Goal: Task Accomplishment & Management: Use online tool/utility

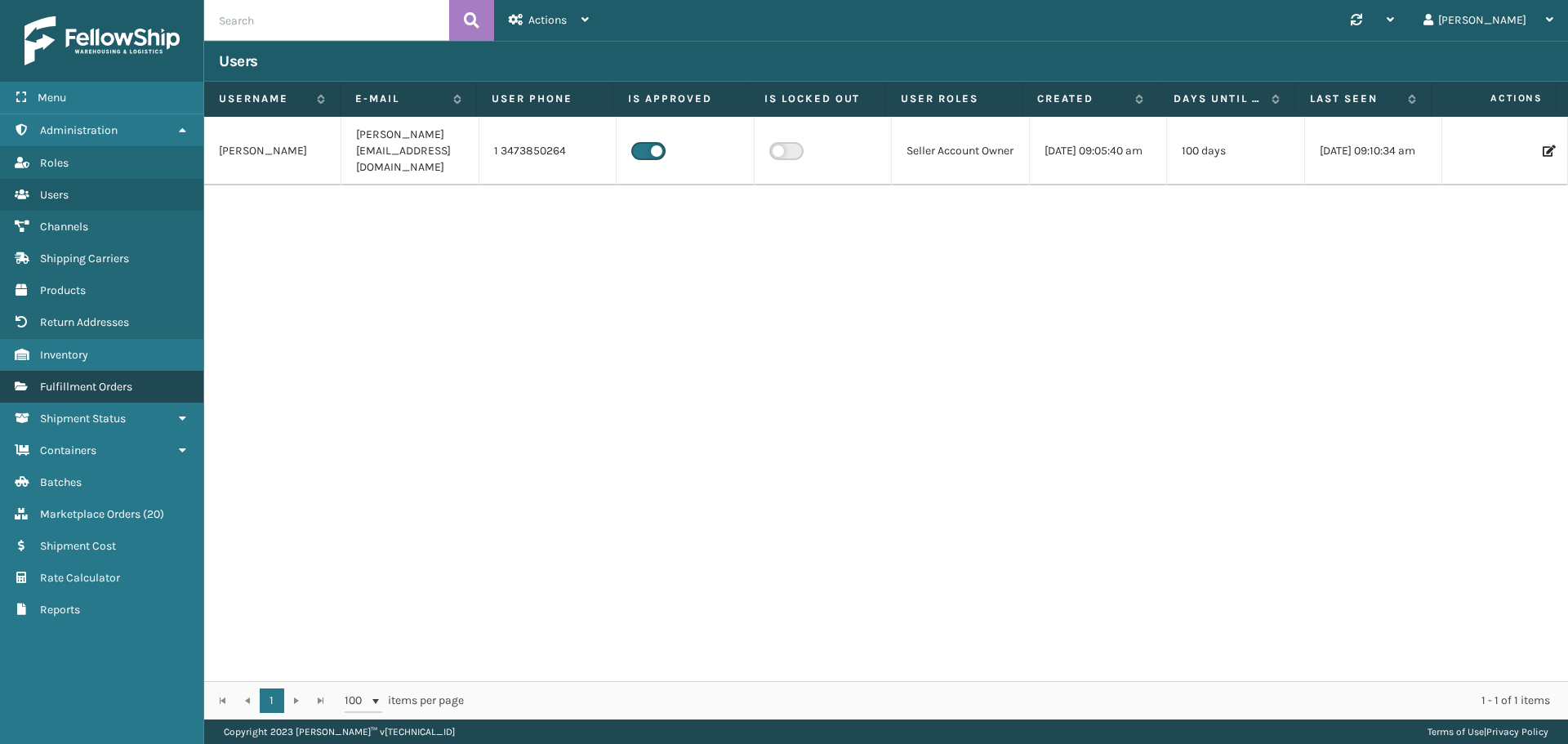
click at [83, 383] on span "Fulfillment Orders" at bounding box center [86, 387] width 92 height 14
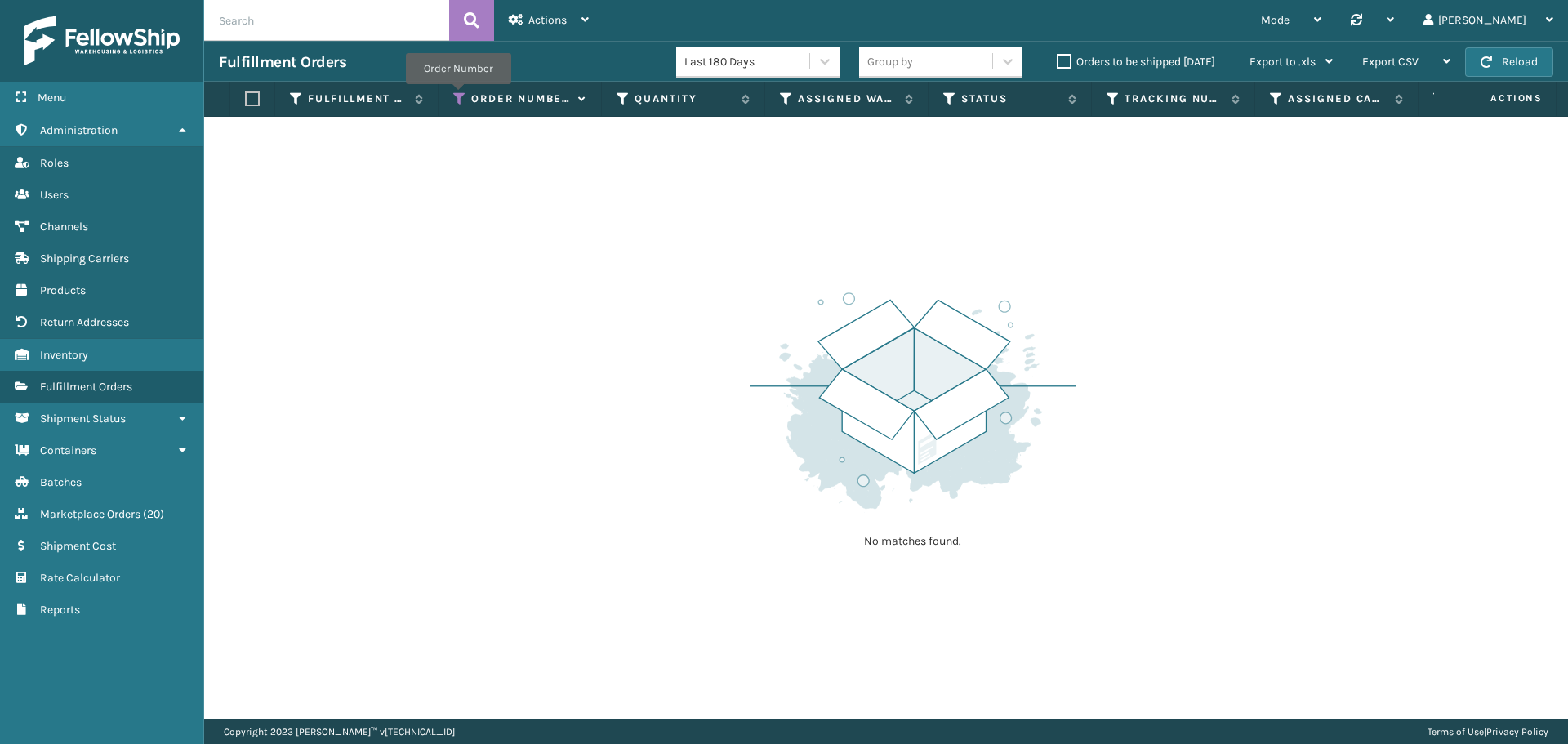
click at [456, 95] on icon at bounding box center [460, 99] width 13 height 15
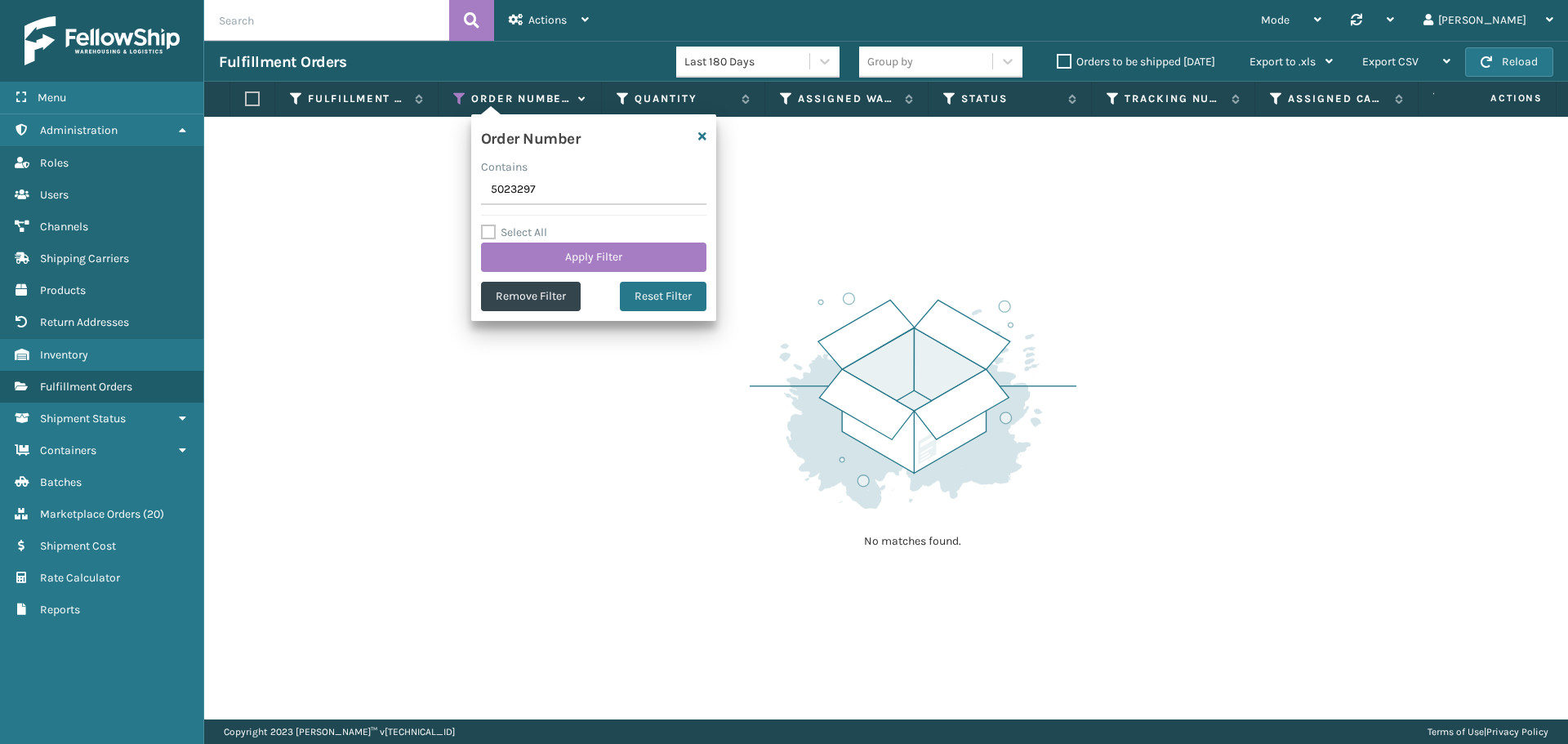
click at [536, 193] on input "5023297" at bounding box center [594, 190] width 225 height 30
type input "5023466"
click at [591, 256] on button "Apply Filter" at bounding box center [594, 258] width 225 height 30
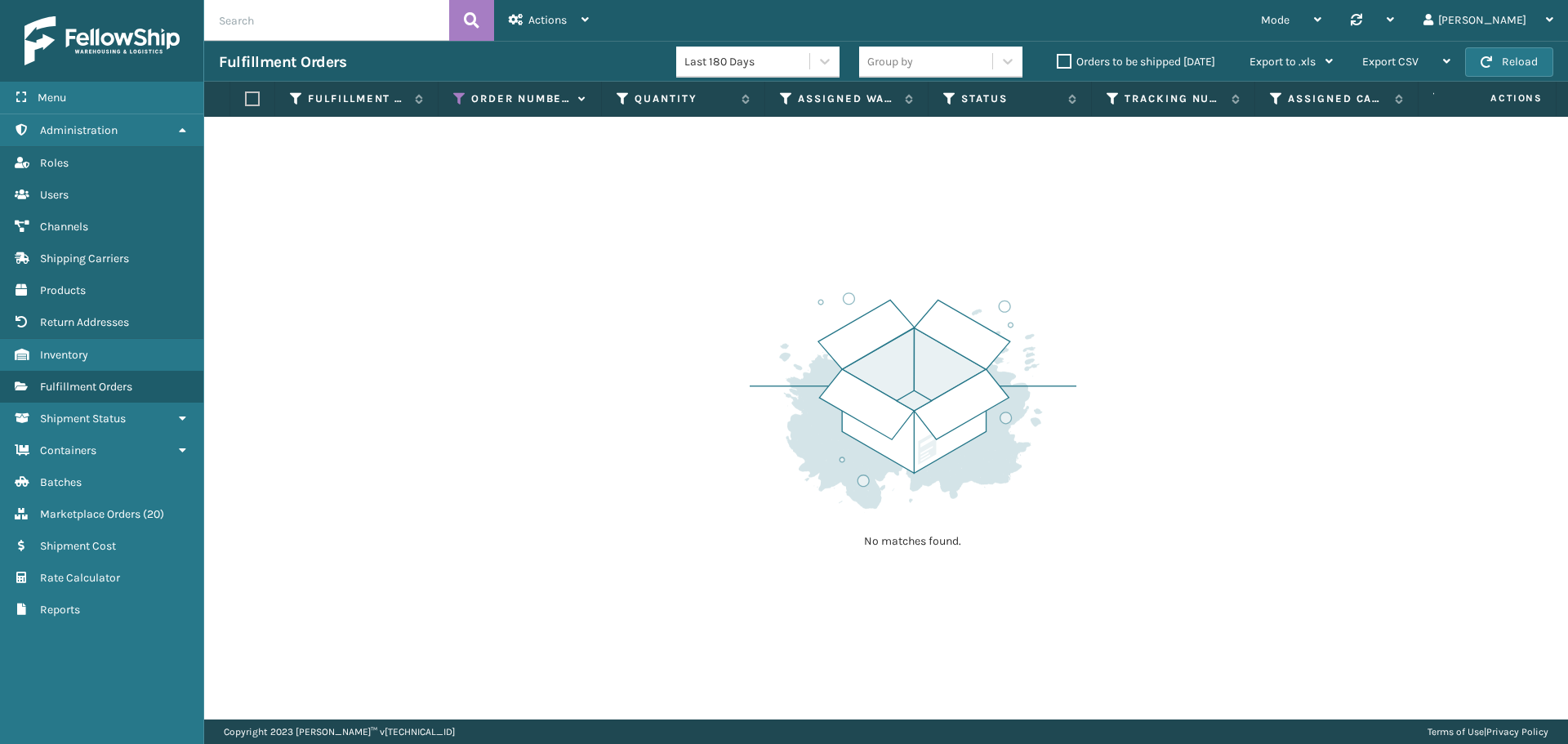
click at [1098, 61] on label "Orders to be shipped [DATE]" at bounding box center [1135, 62] width 159 height 14
click at [1057, 61] on input "Orders to be shipped [DATE]" at bounding box center [1056, 58] width 1 height 11
click at [1098, 61] on label "Orders to be shipped [DATE]" at bounding box center [1135, 62] width 159 height 14
click at [1057, 61] on input "Orders to be shipped [DATE]" at bounding box center [1056, 58] width 1 height 11
click at [1098, 61] on label "Orders to be shipped [DATE]" at bounding box center [1135, 62] width 159 height 14
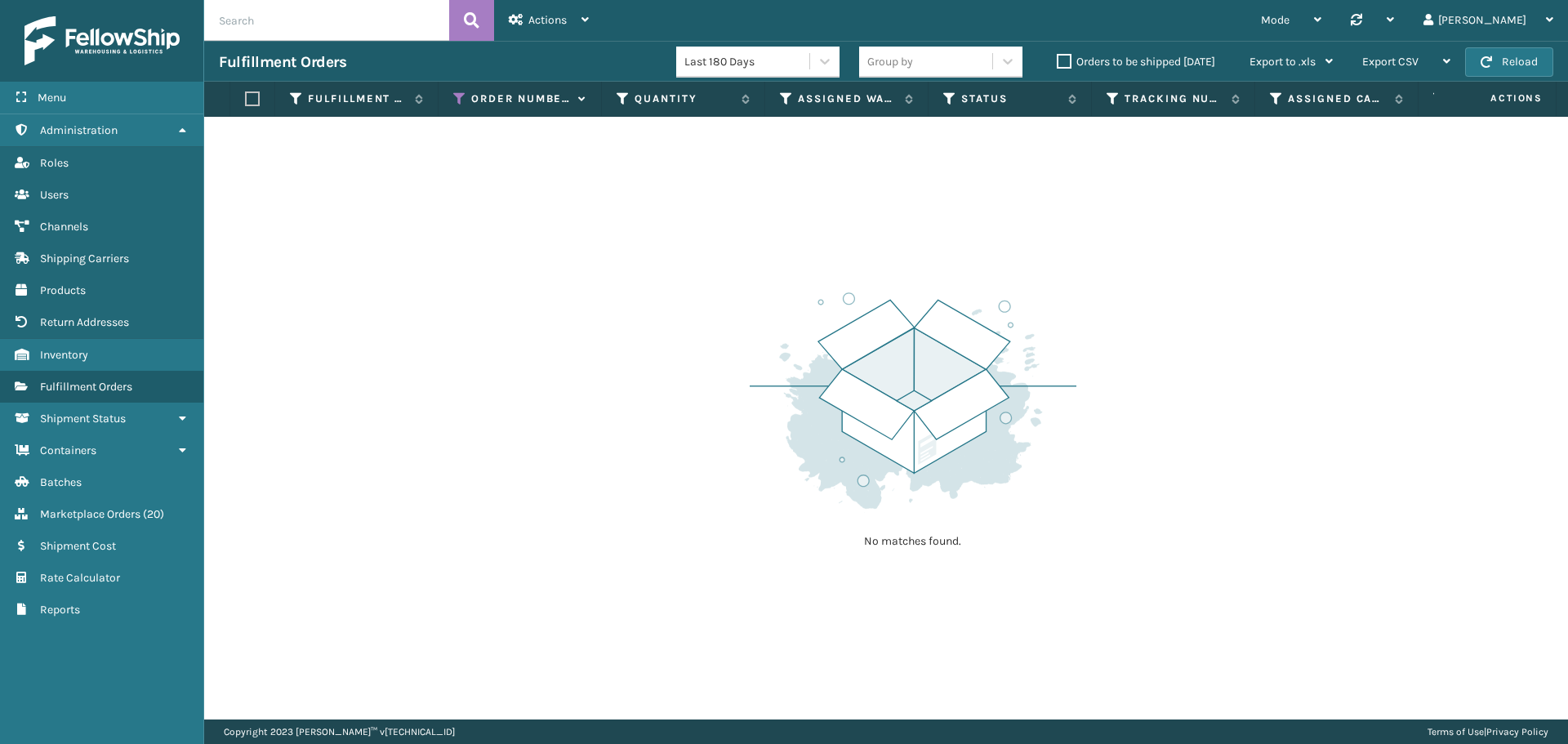
click at [1057, 61] on input "Orders to be shipped [DATE]" at bounding box center [1056, 58] width 1 height 11
click at [1098, 61] on label "Orders to be shipped [DATE]" at bounding box center [1135, 62] width 159 height 14
click at [1057, 61] on input "Orders to be shipped [DATE]" at bounding box center [1056, 58] width 1 height 11
drag, startPoint x: 454, startPoint y: 97, endPoint x: 462, endPoint y: 105, distance: 11.3
click at [454, 97] on icon at bounding box center [460, 99] width 13 height 15
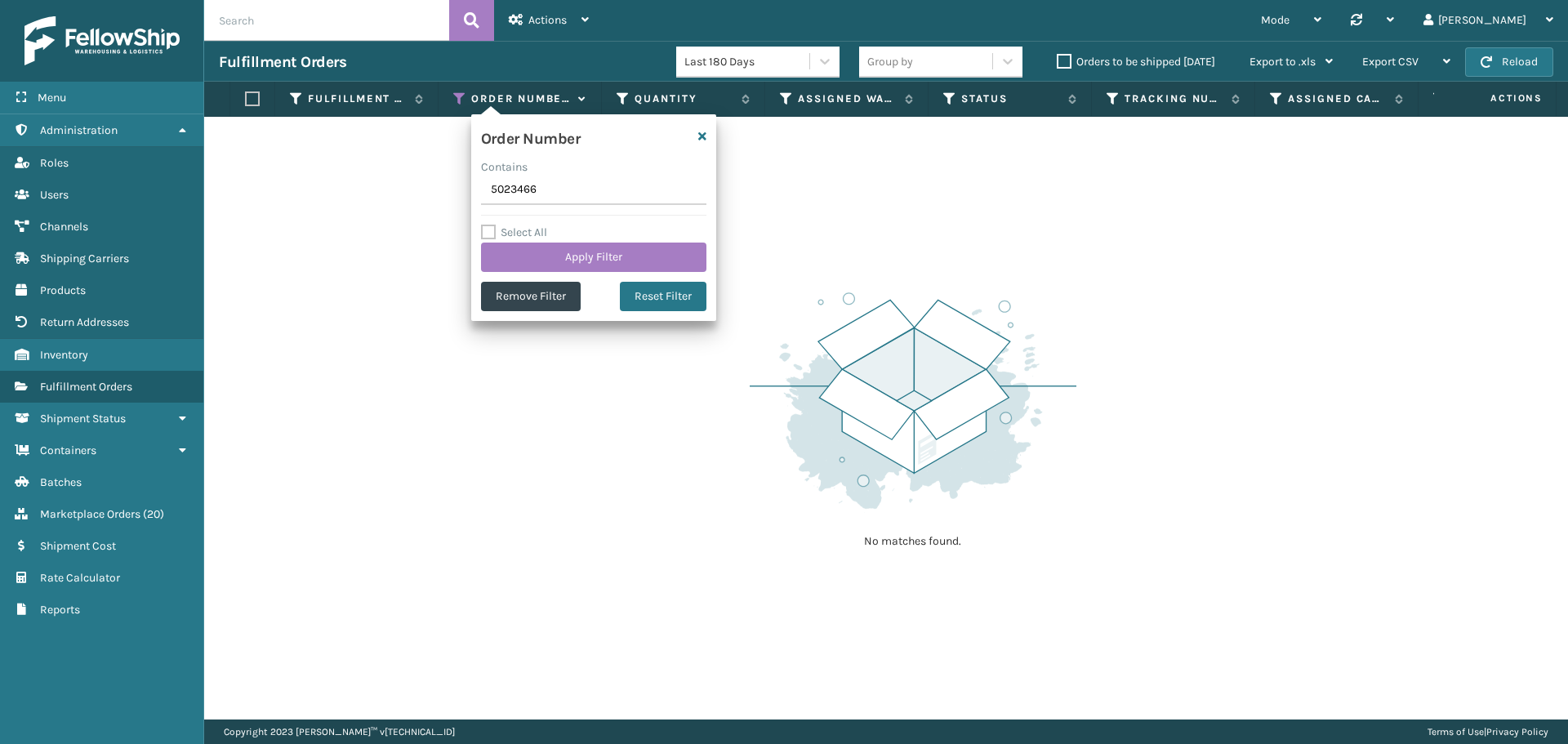
click at [531, 201] on input "5023466" at bounding box center [594, 190] width 225 height 30
type input "5023468"
click at [565, 254] on button "Apply Filter" at bounding box center [594, 258] width 225 height 30
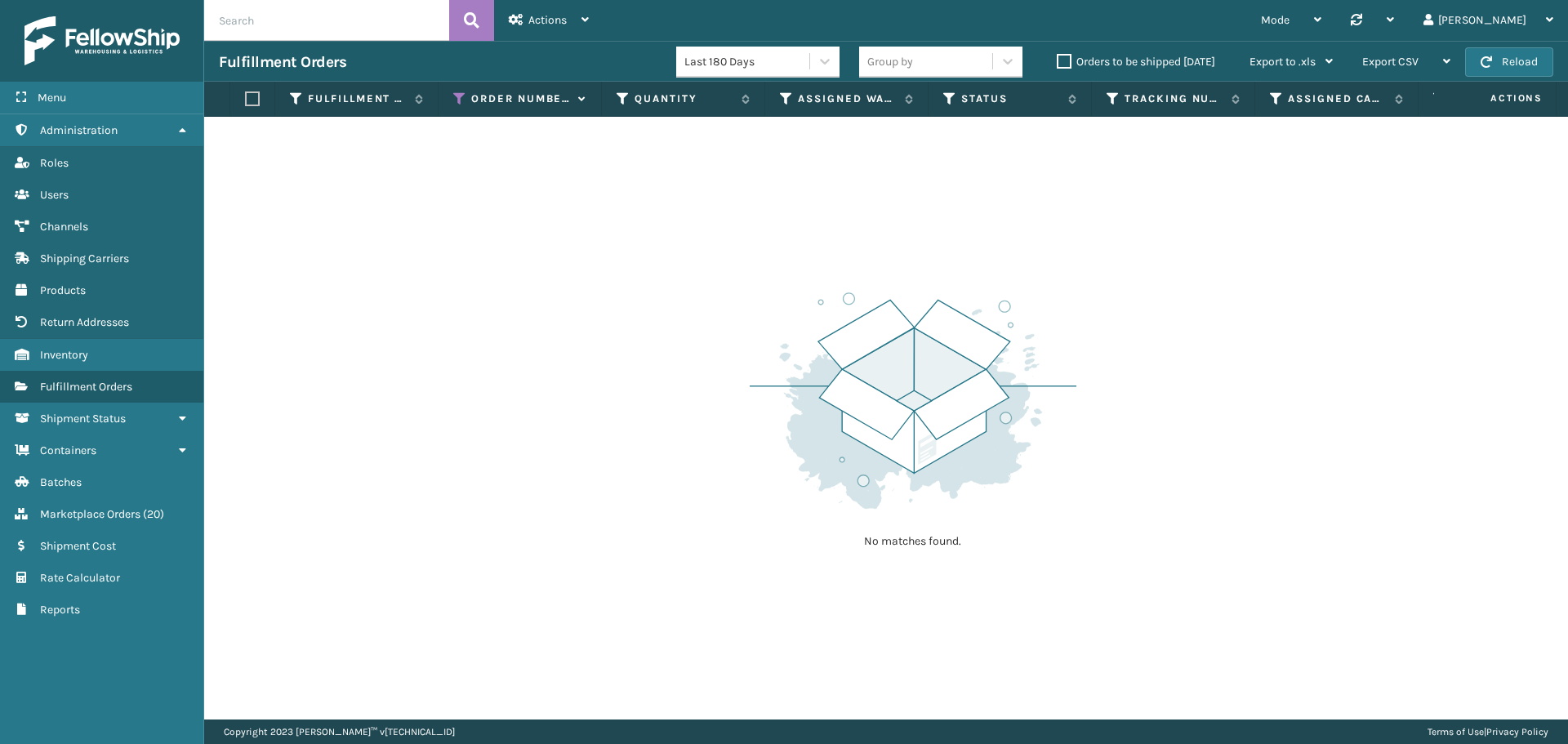
click at [1090, 60] on label "Orders to be shipped [DATE]" at bounding box center [1135, 62] width 159 height 14
click at [1057, 60] on input "Orders to be shipped [DATE]" at bounding box center [1056, 58] width 1 height 11
click at [1089, 60] on label "Orders to be shipped [DATE]" at bounding box center [1135, 62] width 159 height 14
click at [1057, 60] on input "Orders to be shipped [DATE]" at bounding box center [1056, 58] width 1 height 11
click at [1089, 60] on label "Orders to be shipped [DATE]" at bounding box center [1135, 62] width 159 height 14
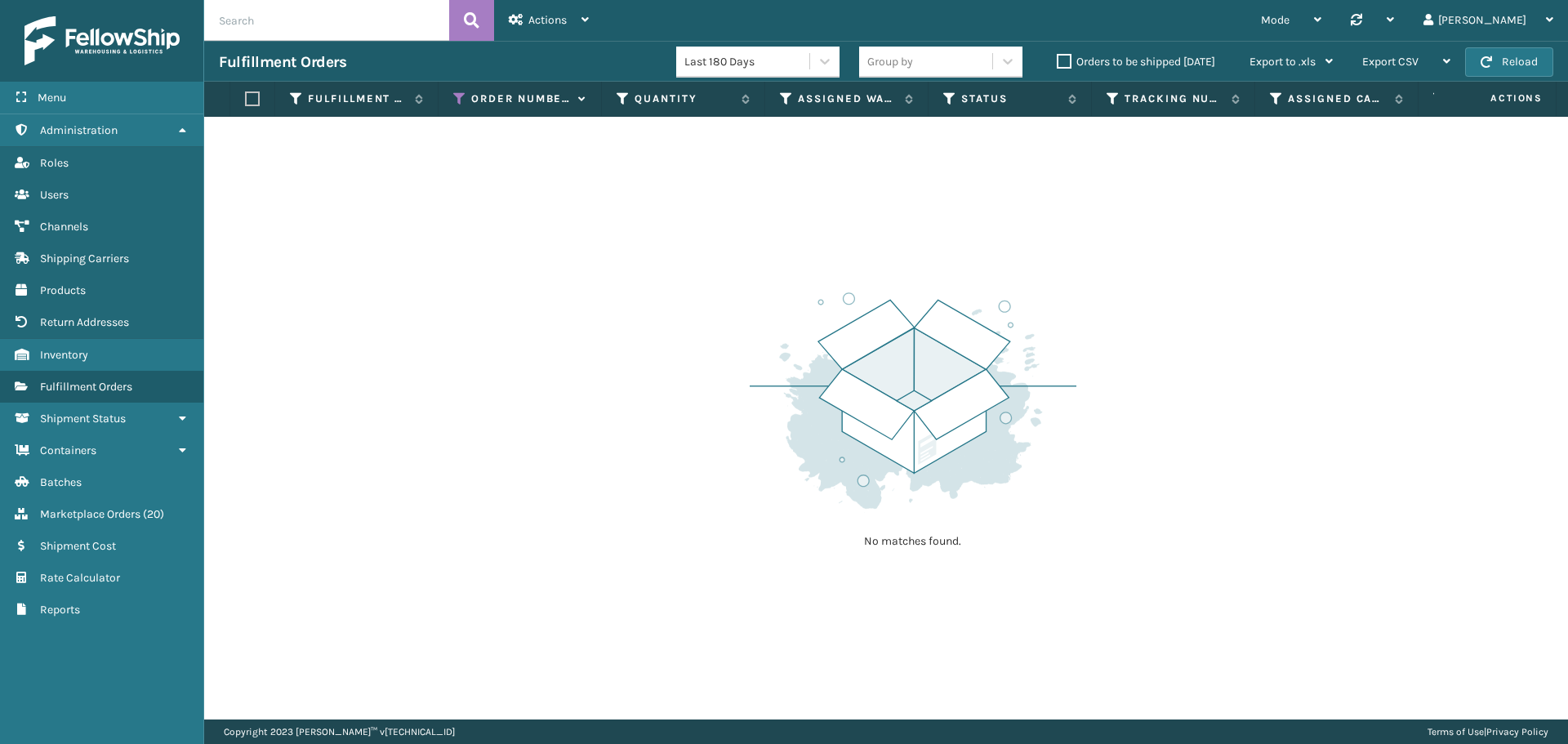
click at [1057, 60] on input "Orders to be shipped [DATE]" at bounding box center [1056, 58] width 1 height 11
click at [1089, 60] on label "Orders to be shipped [DATE]" at bounding box center [1135, 62] width 159 height 14
click at [1057, 60] on input "Orders to be shipped [DATE]" at bounding box center [1056, 58] width 1 height 11
click at [115, 514] on span "Marketplace Orders" at bounding box center [90, 514] width 100 height 14
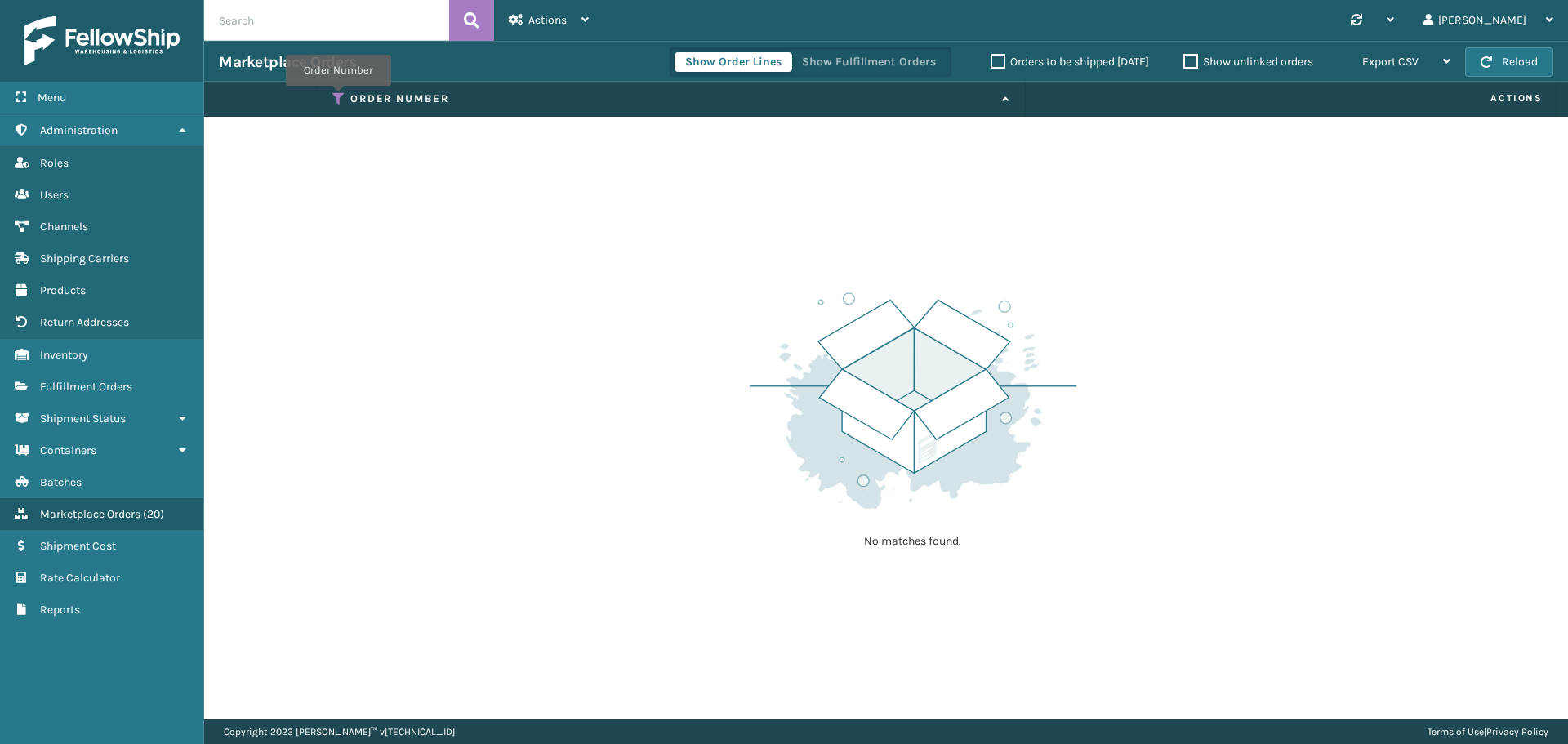
click at [338, 97] on icon at bounding box center [339, 99] width 13 height 15
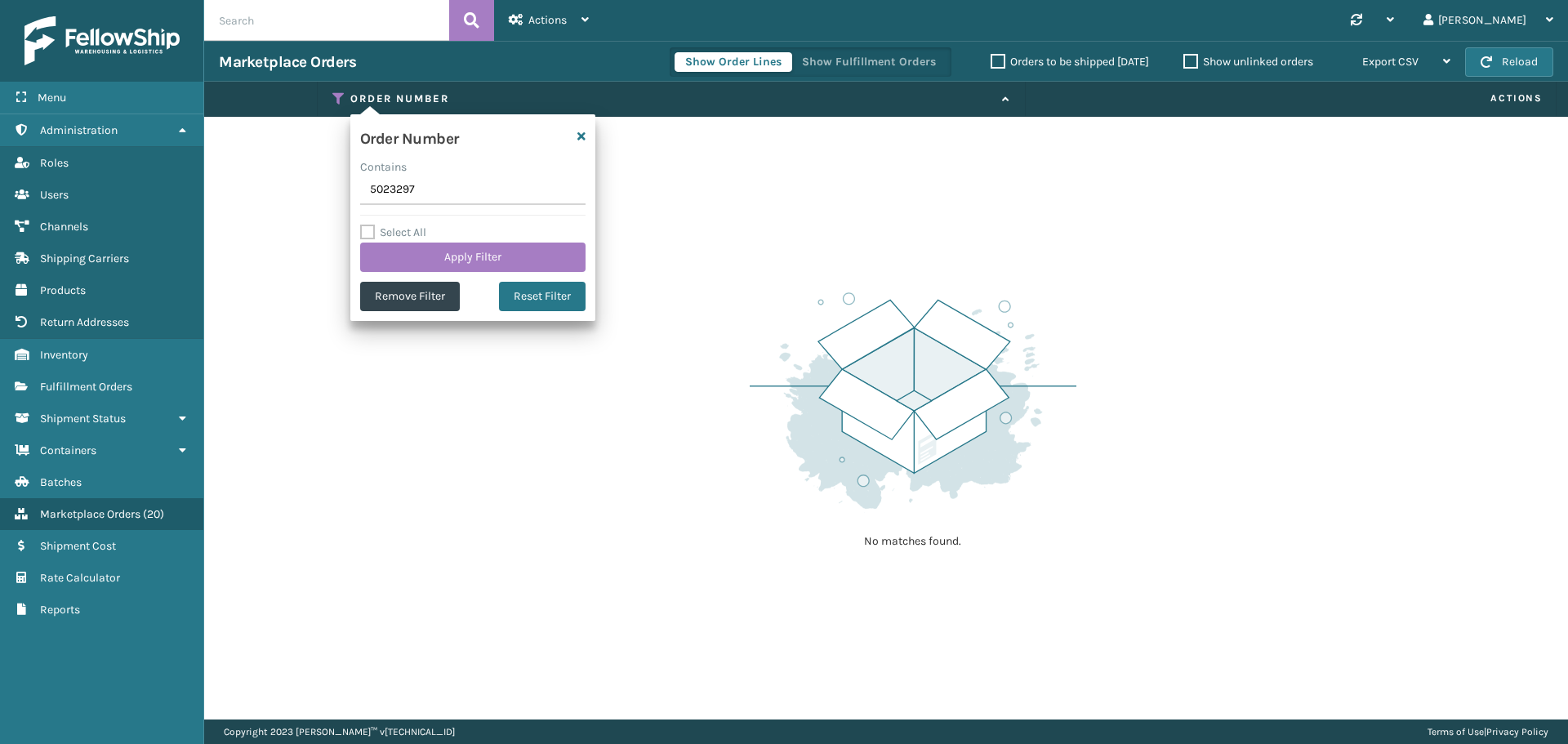
click at [406, 186] on input "5023297" at bounding box center [473, 190] width 225 height 30
type input "5023468"
click at [436, 246] on button "Apply Filter" at bounding box center [473, 258] width 225 height 30
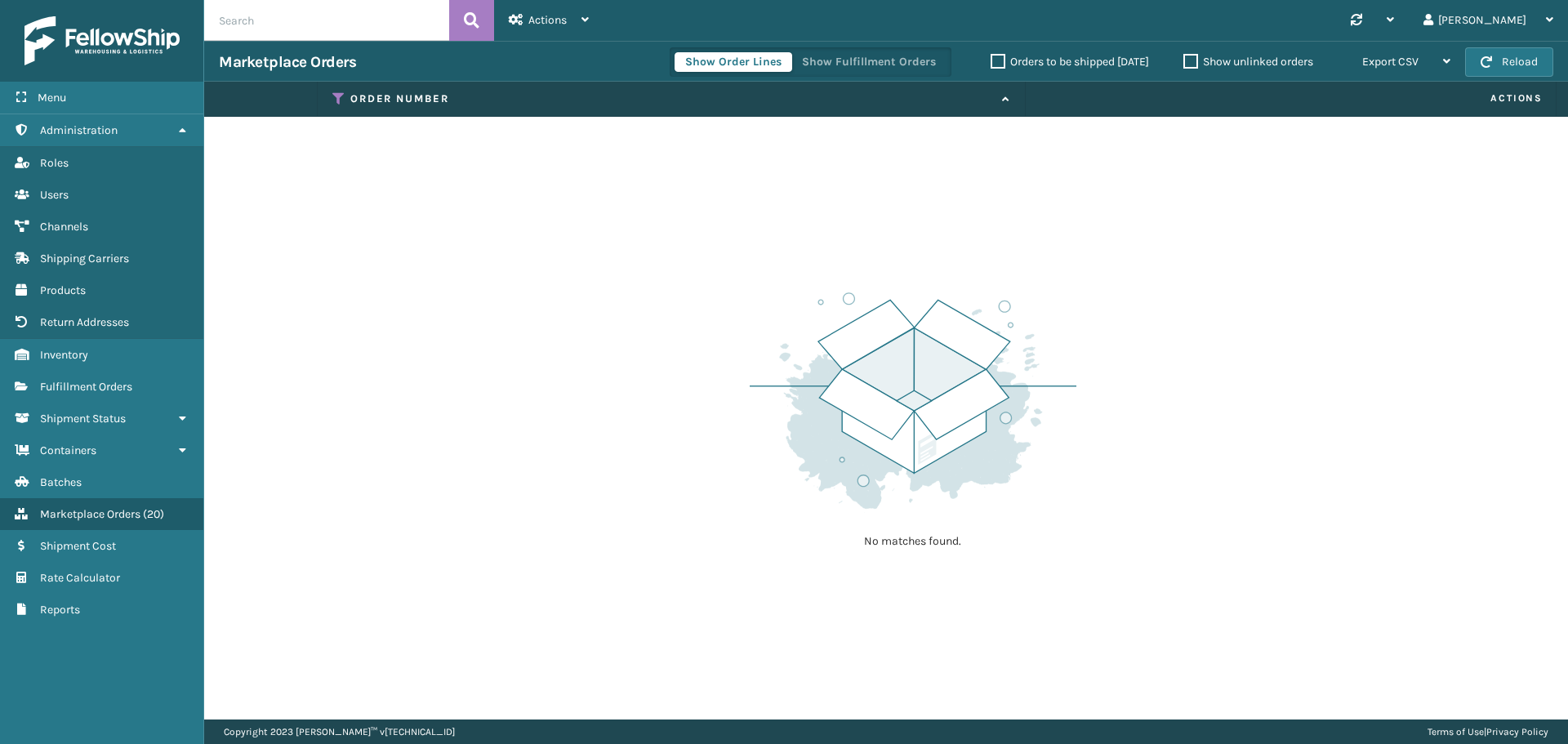
click at [1066, 62] on label "Orders to be shipped [DATE]" at bounding box center [1069, 62] width 159 height 14
click at [991, 62] on input "Orders to be shipped [DATE]" at bounding box center [990, 58] width 1 height 11
click at [1066, 62] on label "Orders to be shipped [DATE]" at bounding box center [1069, 62] width 159 height 14
click at [991, 62] on input "Orders to be shipped [DATE]" at bounding box center [990, 58] width 1 height 11
click at [1066, 62] on label "Orders to be shipped [DATE]" at bounding box center [1069, 62] width 159 height 14
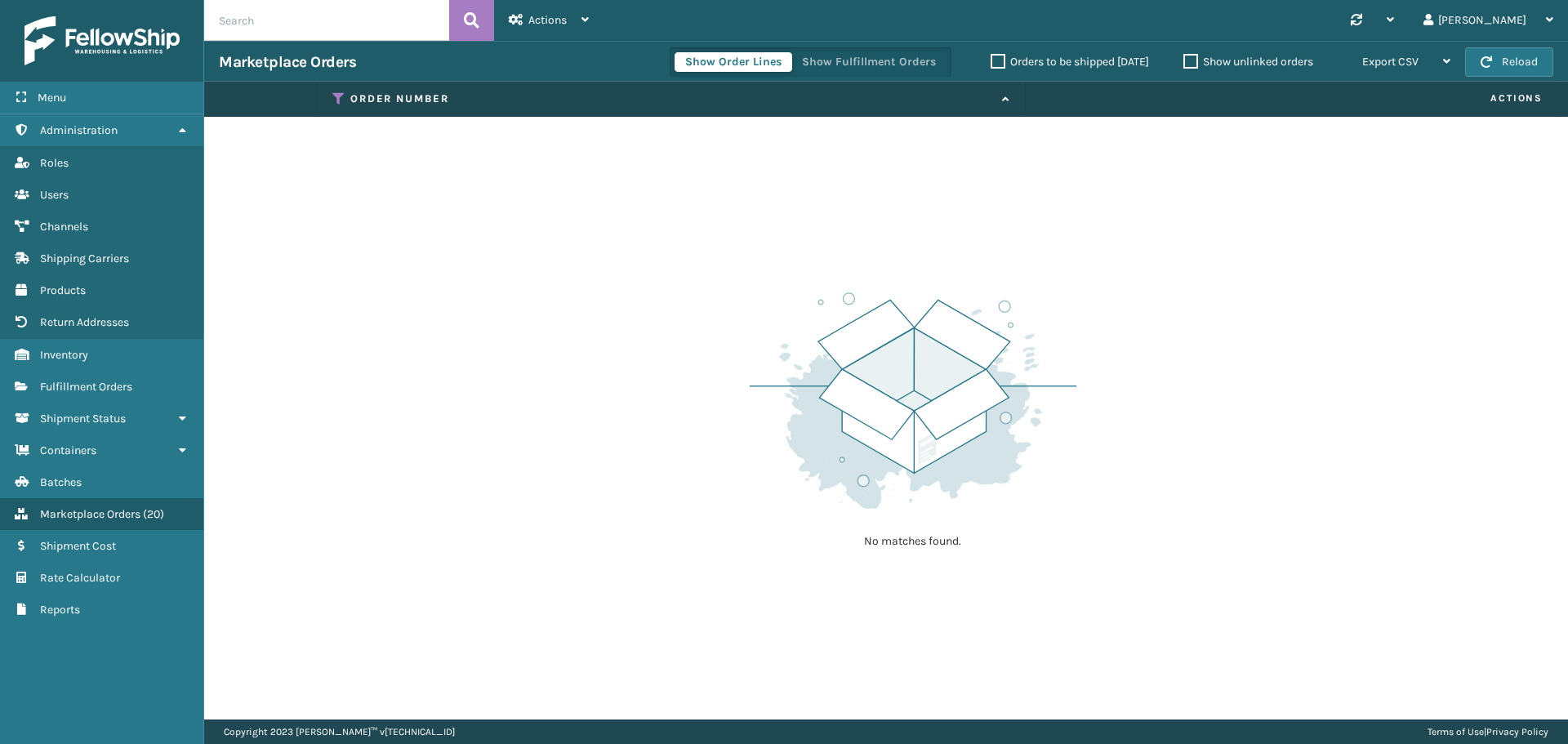
click at [991, 62] on input "Orders to be shipped [DATE]" at bounding box center [990, 58] width 1 height 11
click at [1394, 18] on div at bounding box center [1372, 21] width 44 height 41
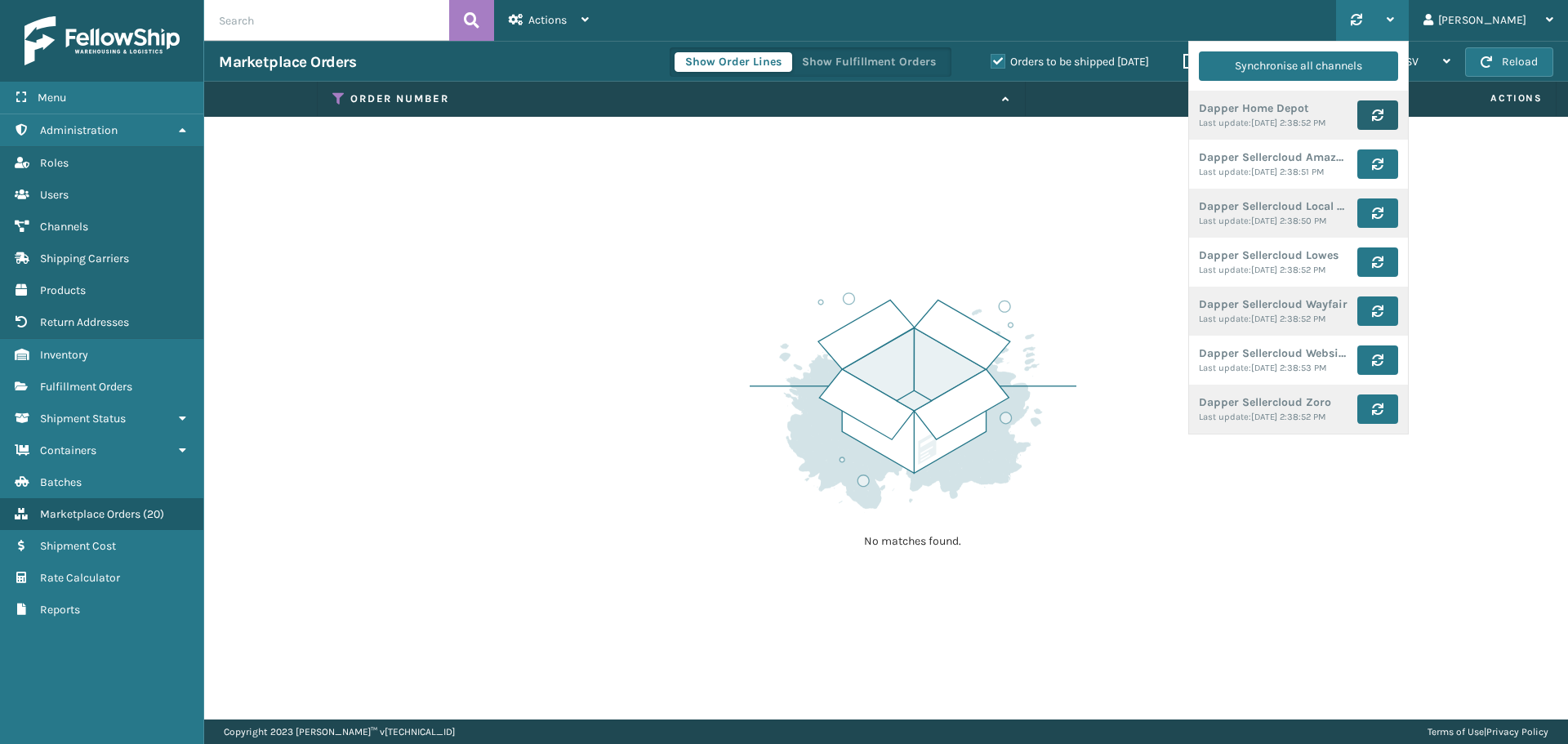
click at [1383, 118] on icon "submit" at bounding box center [1377, 115] width 12 height 12
click at [1398, 169] on button "submit" at bounding box center [1378, 165] width 41 height 30
click at [1383, 213] on icon "submit" at bounding box center [1377, 213] width 12 height 12
click at [1398, 268] on button "submit" at bounding box center [1378, 263] width 41 height 30
click at [1383, 307] on icon "submit" at bounding box center [1377, 311] width 12 height 12
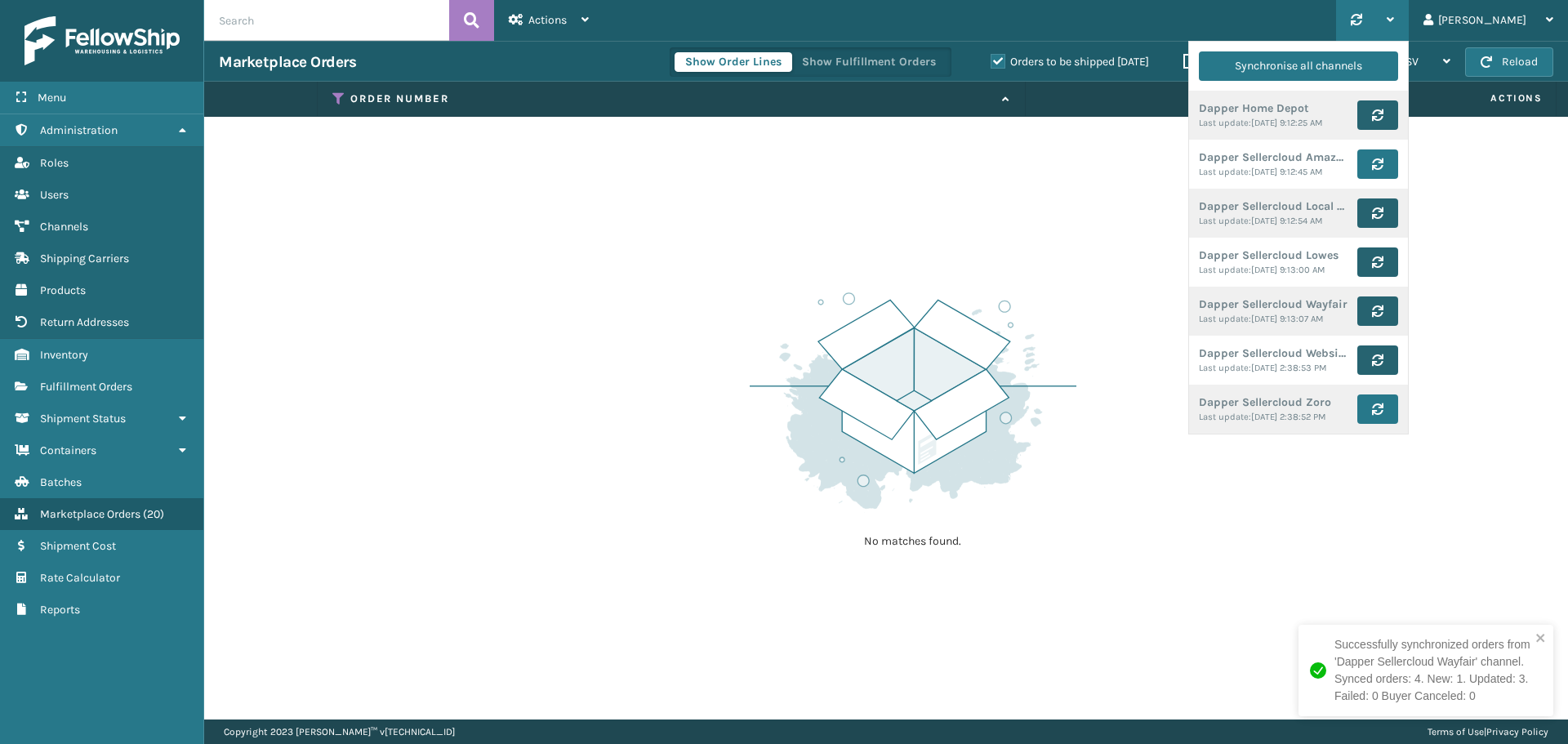
click at [1383, 361] on icon "submit" at bounding box center [1377, 360] width 12 height 12
click at [1383, 413] on icon "submit" at bounding box center [1377, 409] width 12 height 12
click at [1344, 505] on div "No matches found." at bounding box center [886, 418] width 1364 height 602
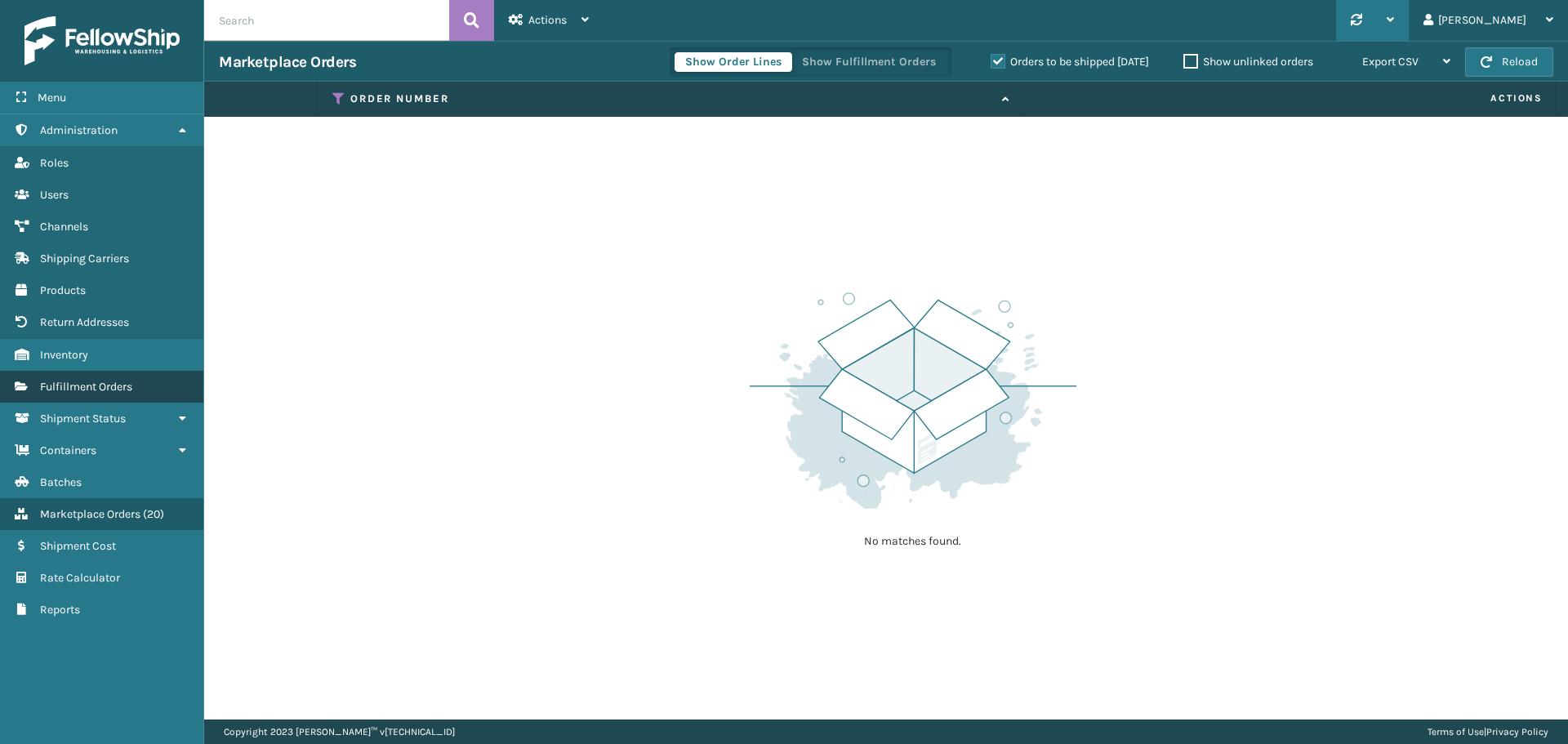
click at [113, 390] on span "Fulfillment Orders" at bounding box center [86, 387] width 92 height 14
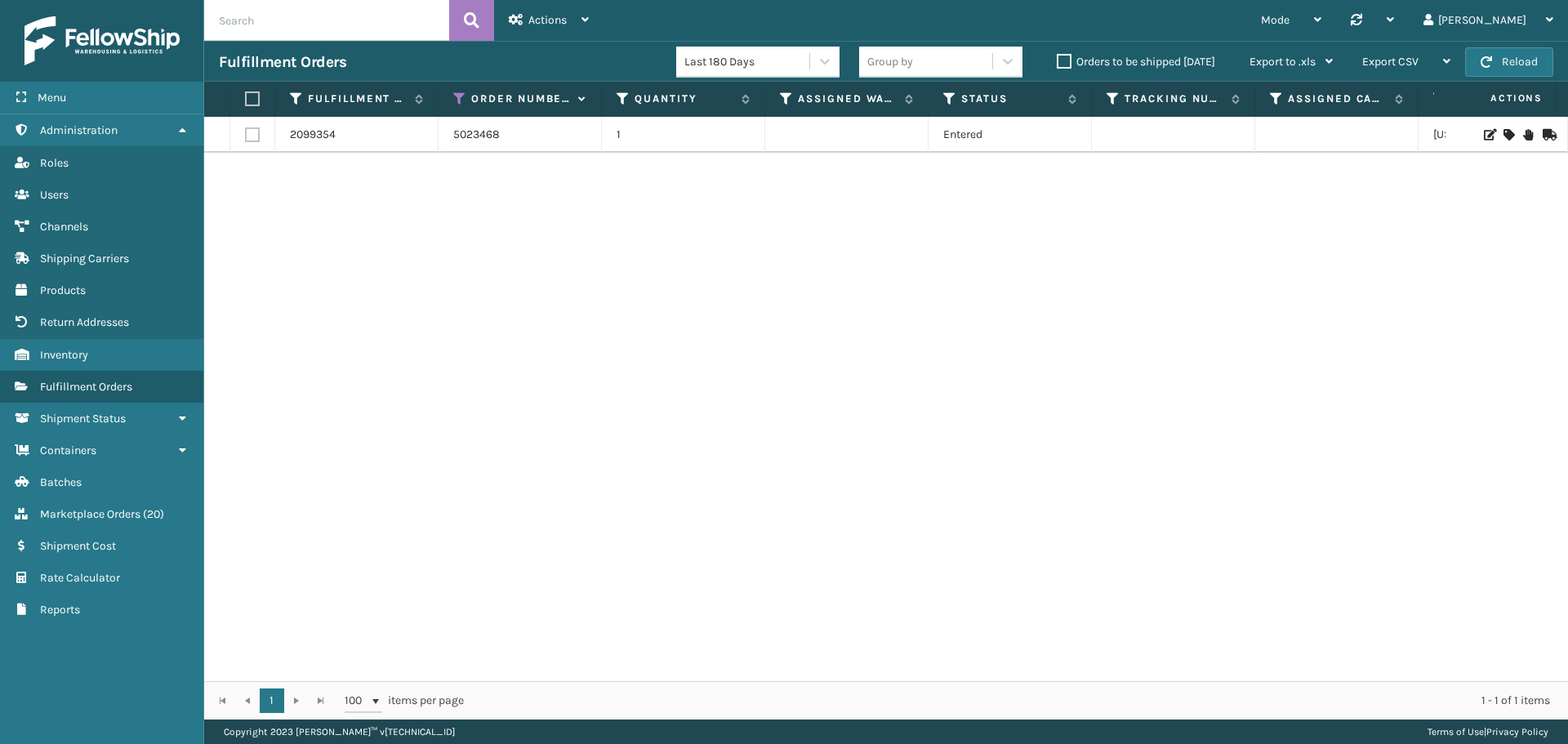
click at [471, 206] on div "2099354 5023468 1 Entered [US_STATE]" at bounding box center [886, 399] width 1364 height 565
click at [461, 96] on icon at bounding box center [460, 99] width 13 height 15
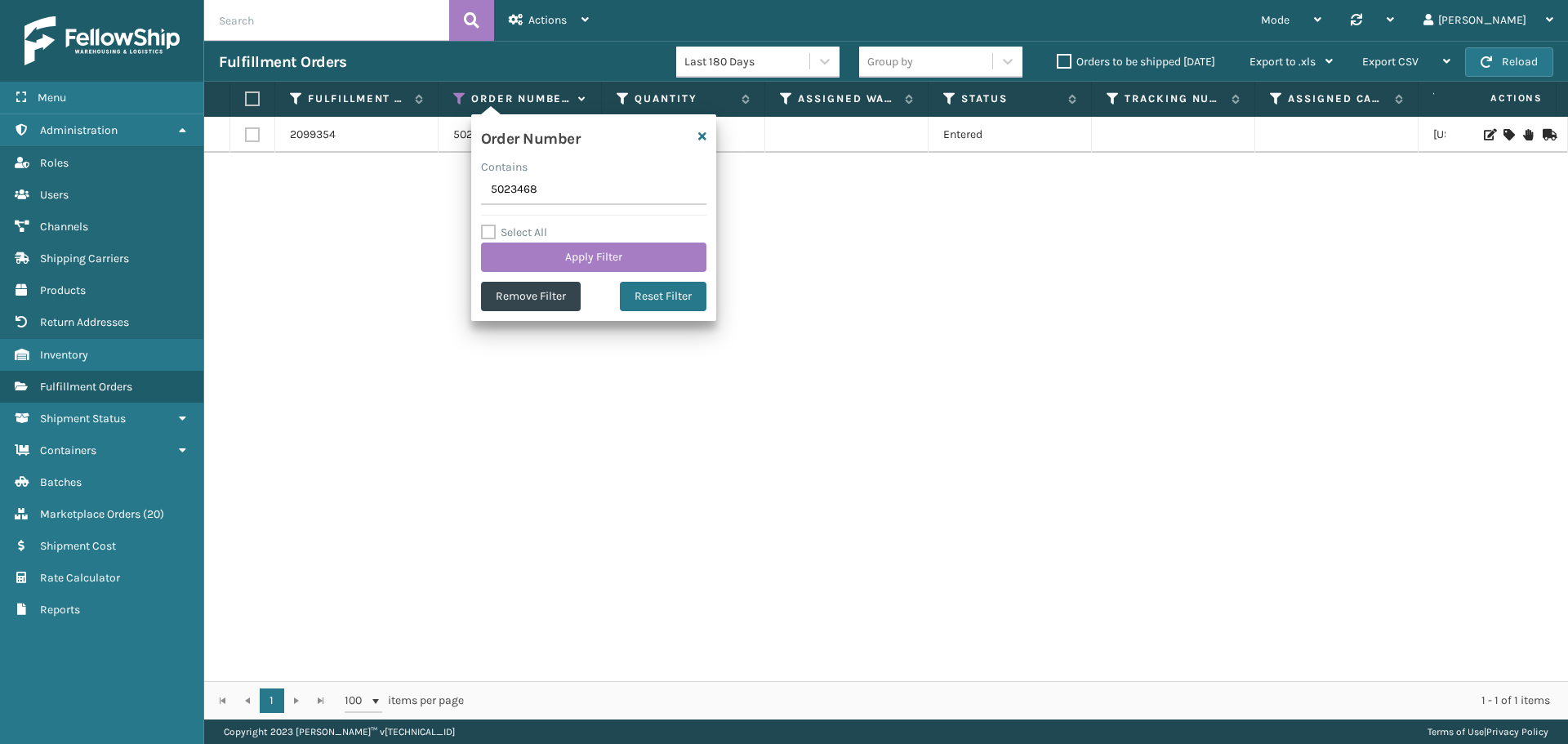
click at [510, 192] on input "5023468" at bounding box center [594, 190] width 225 height 30
type input "5023466"
click at [557, 257] on button "Apply Filter" at bounding box center [594, 258] width 225 height 30
